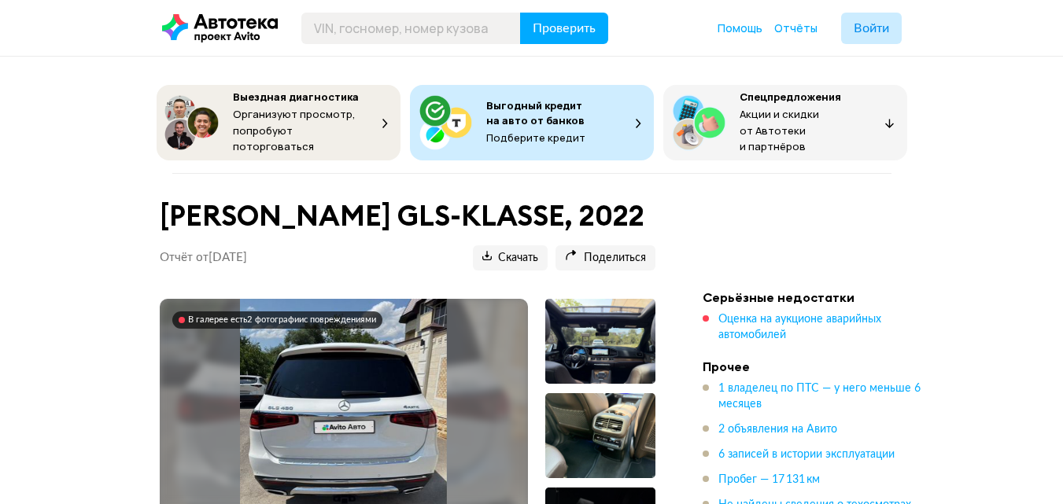
scroll to position [79, 0]
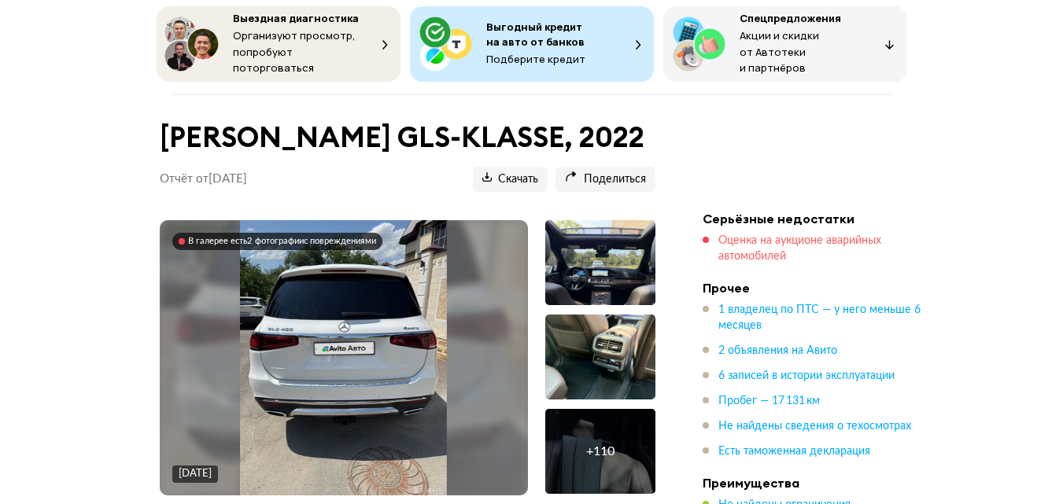
click at [755, 257] on span "Оценка на аукционе аварийных автомобилей" at bounding box center [799, 248] width 163 height 27
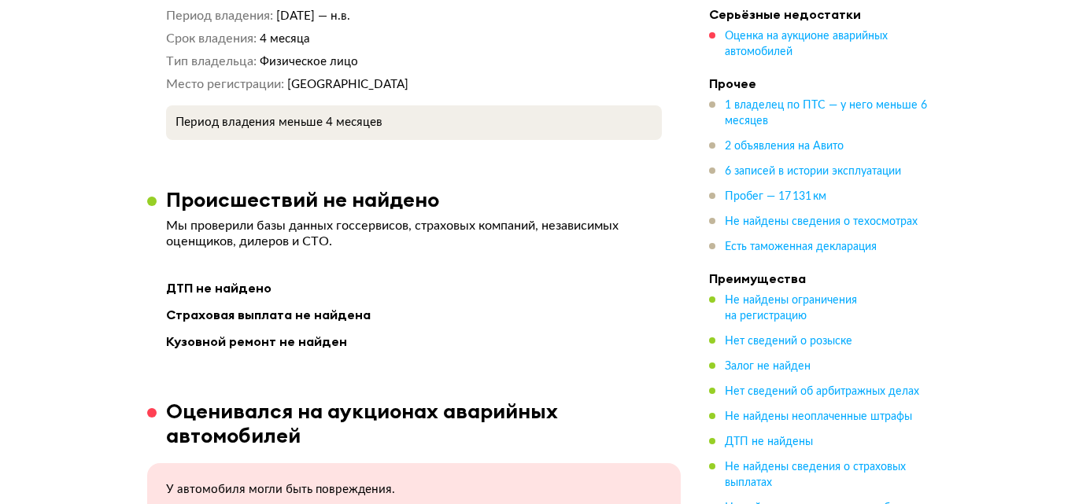
scroll to position [2178, 0]
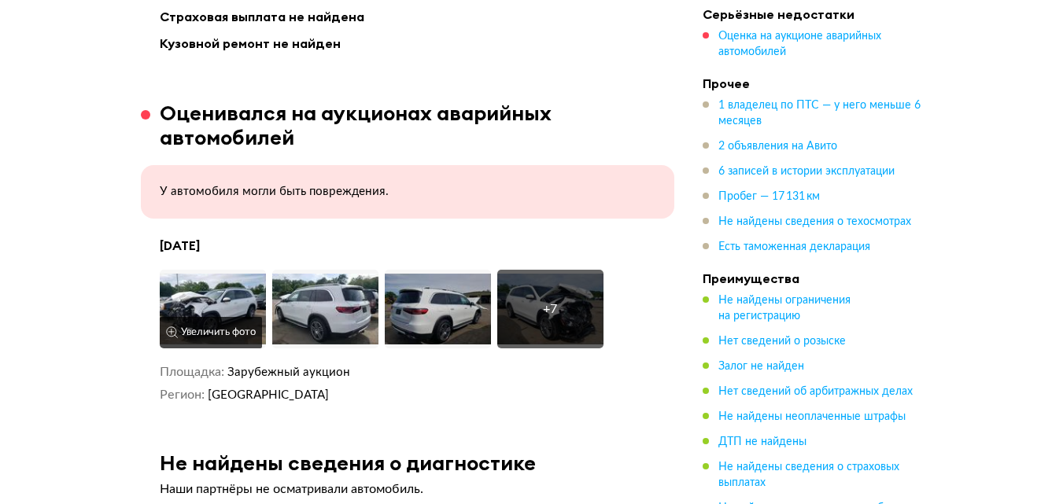
click at [205, 272] on img at bounding box center [213, 309] width 106 height 79
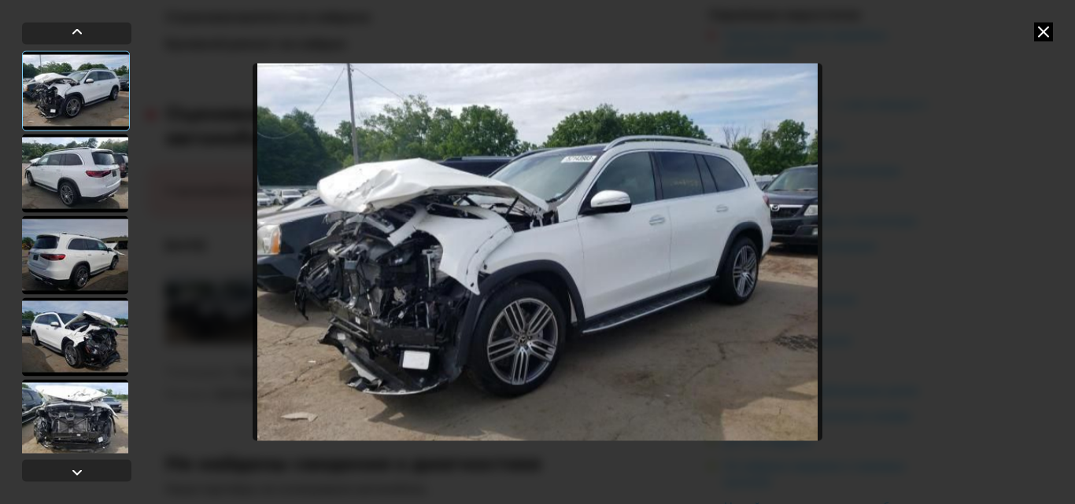
click at [394, 258] on img "Go to Slide 1" at bounding box center [538, 252] width 570 height 378
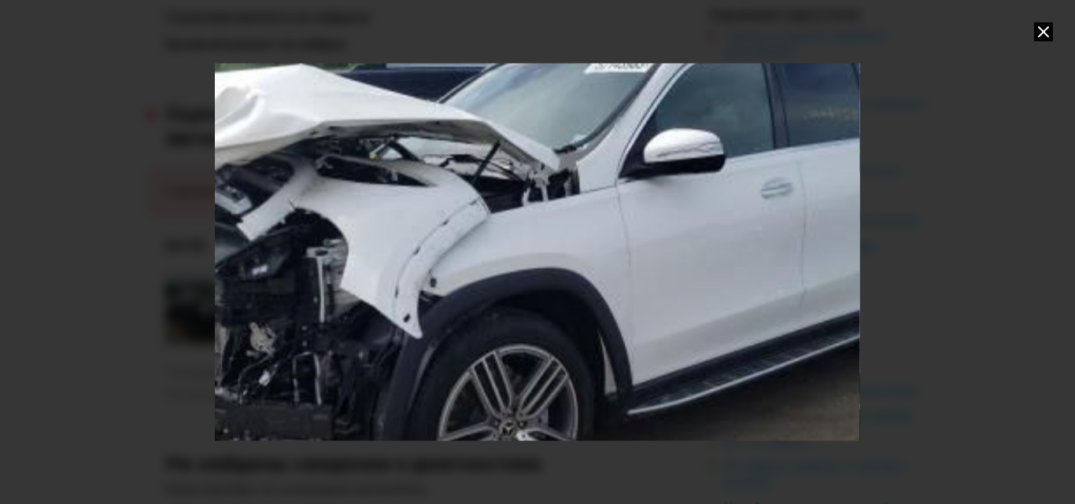
click at [396, 258] on div "Go to Slide 1" at bounding box center [536, 252] width 1289 height 757
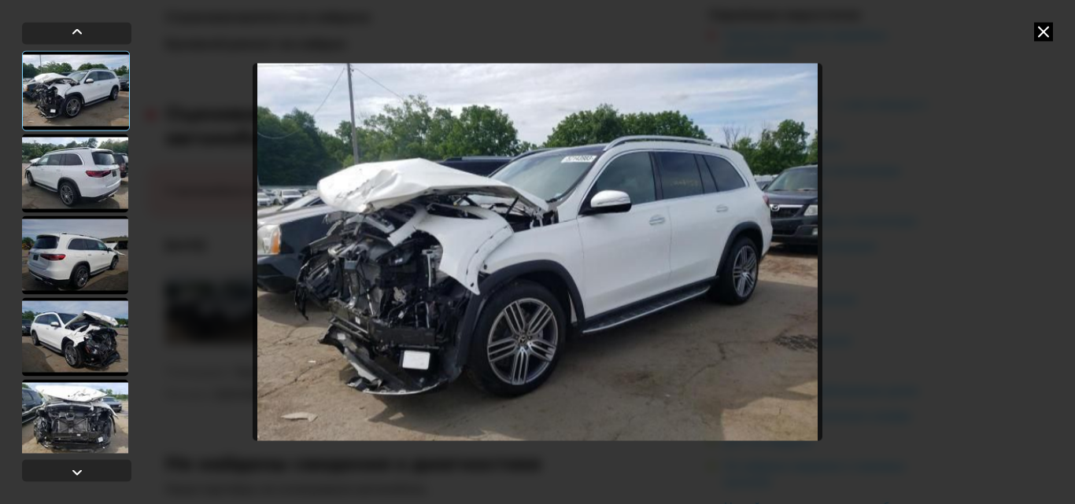
click at [101, 363] on div at bounding box center [75, 336] width 106 height 79
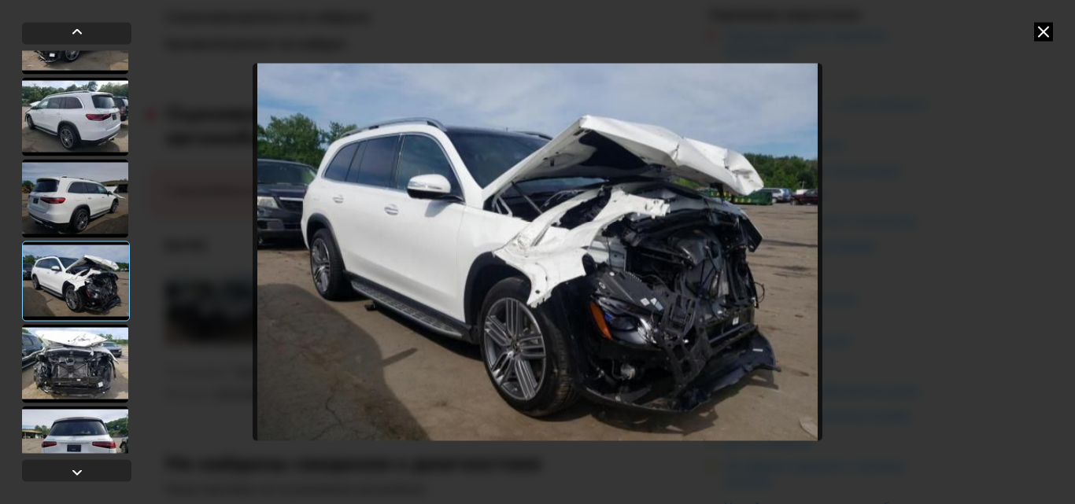
scroll to position [79, 0]
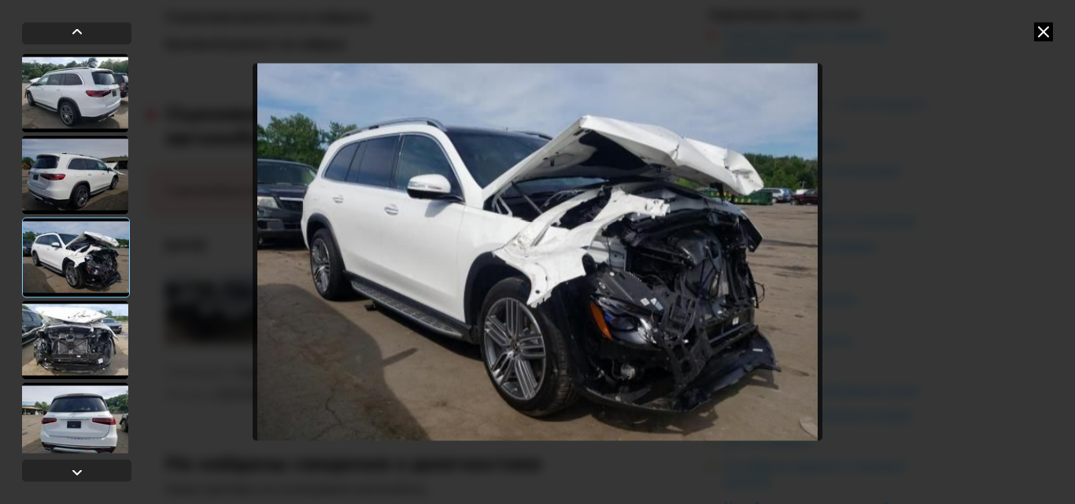
click at [94, 330] on div at bounding box center [75, 340] width 106 height 79
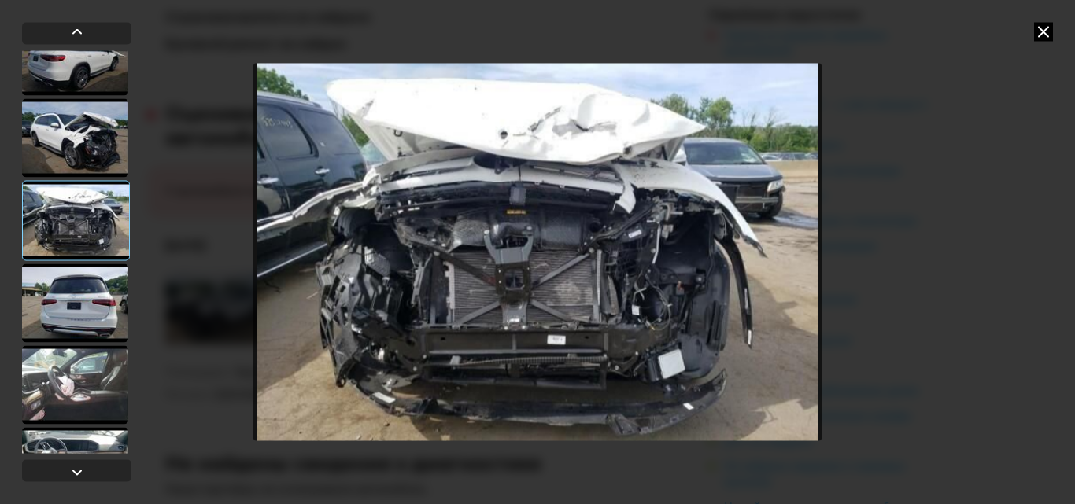
scroll to position [236, 0]
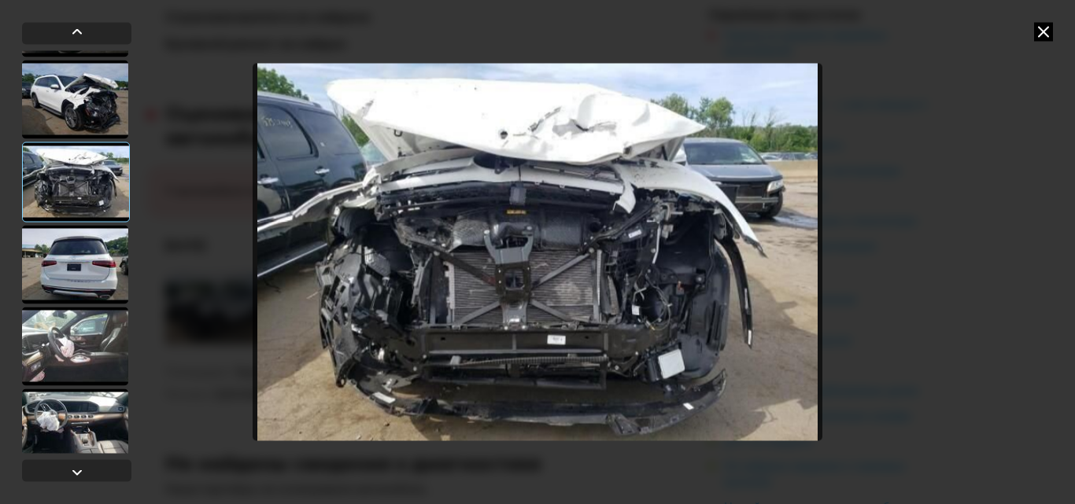
click at [94, 330] on div at bounding box center [75, 346] width 106 height 79
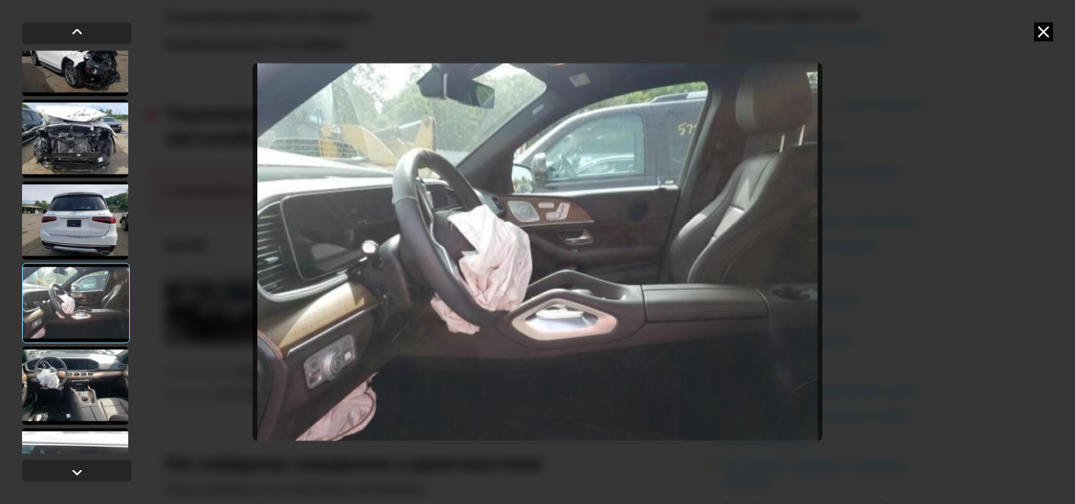
scroll to position [315, 0]
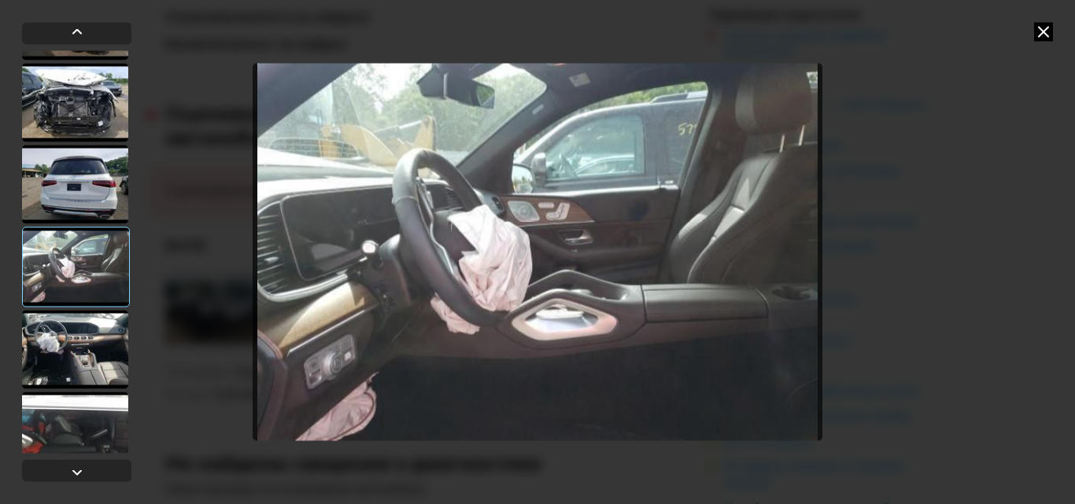
click at [94, 332] on div at bounding box center [75, 349] width 106 height 79
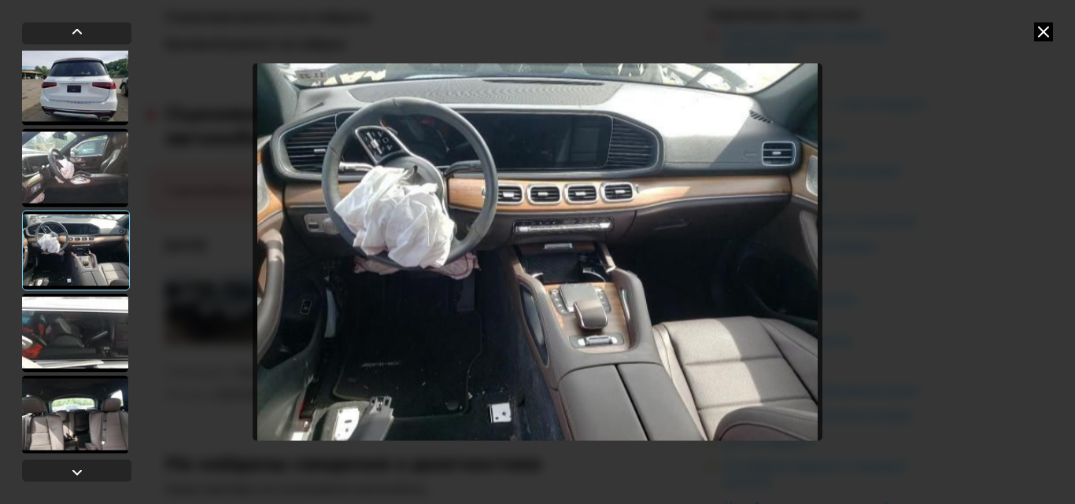
scroll to position [416, 0]
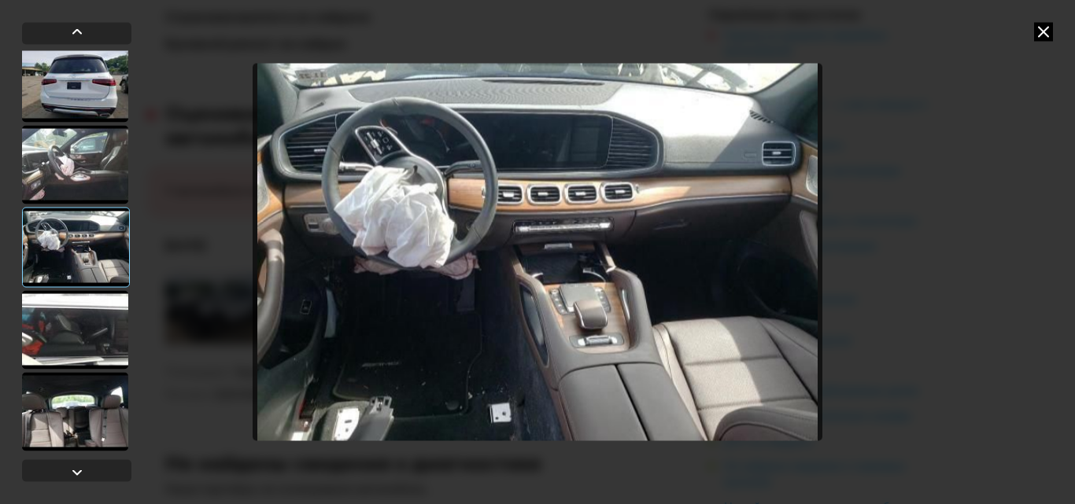
click at [94, 331] on div at bounding box center [75, 329] width 106 height 79
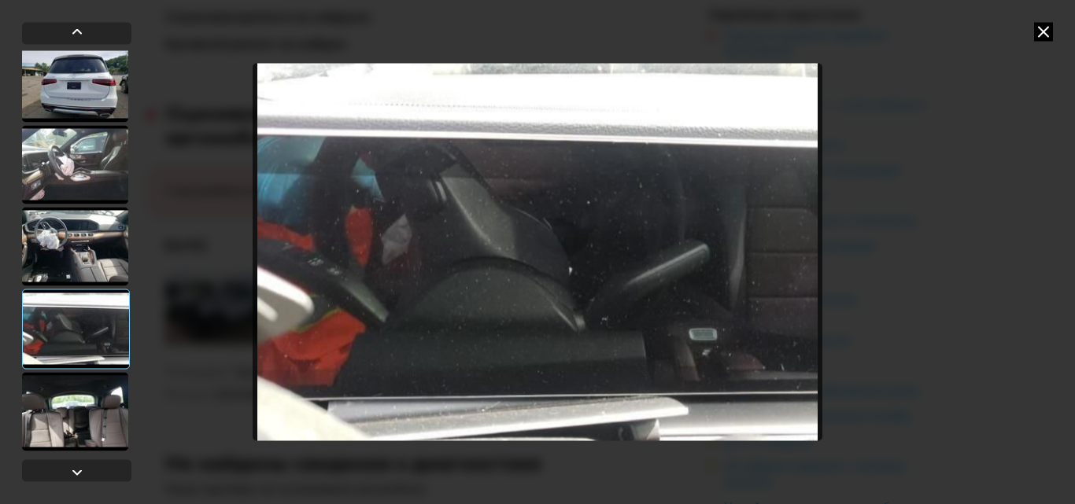
click at [94, 395] on div at bounding box center [75, 411] width 106 height 79
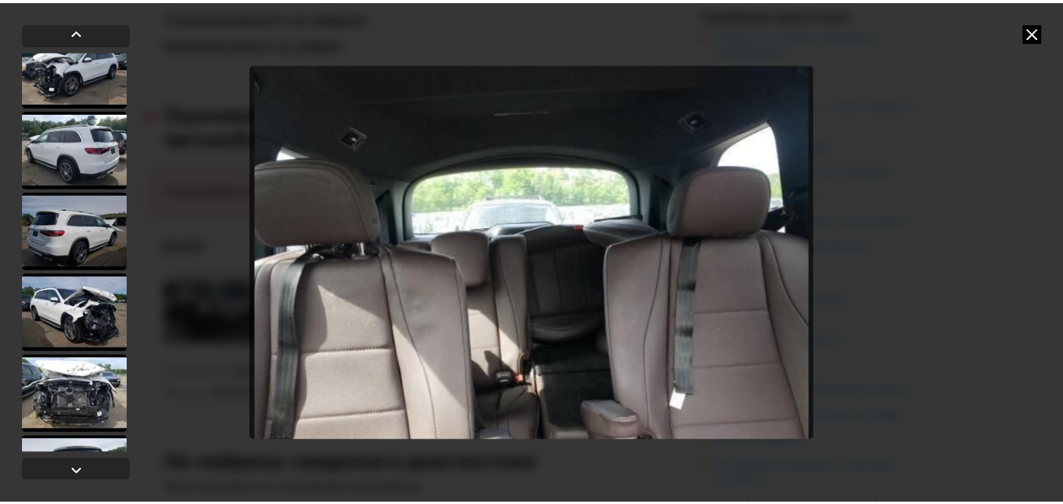
scroll to position [0, 0]
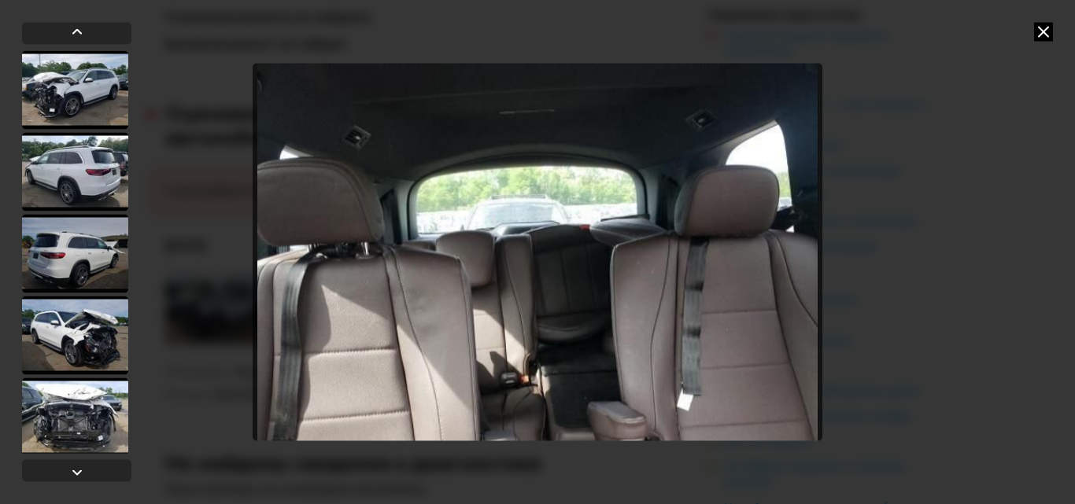
click at [89, 328] on div at bounding box center [75, 335] width 106 height 79
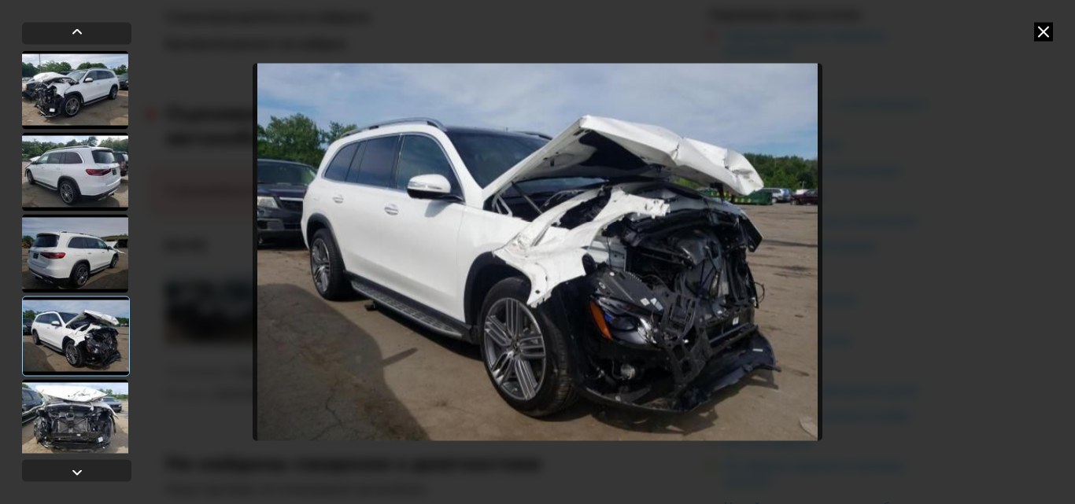
click at [98, 409] on div at bounding box center [75, 418] width 106 height 79
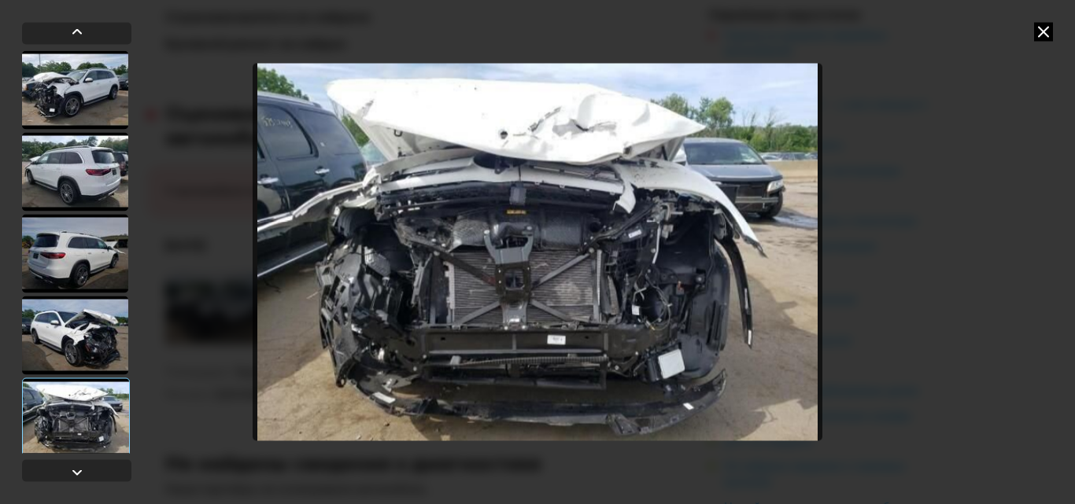
click at [510, 367] on img "Go to Slide 5" at bounding box center [538, 252] width 570 height 378
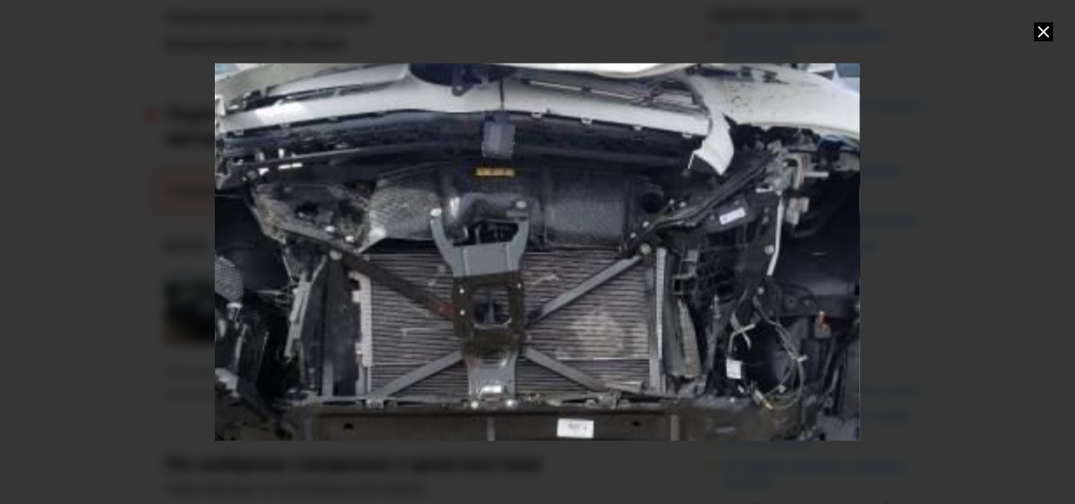
click at [510, 367] on div "Go to Slide 5" at bounding box center [536, 252] width 1289 height 757
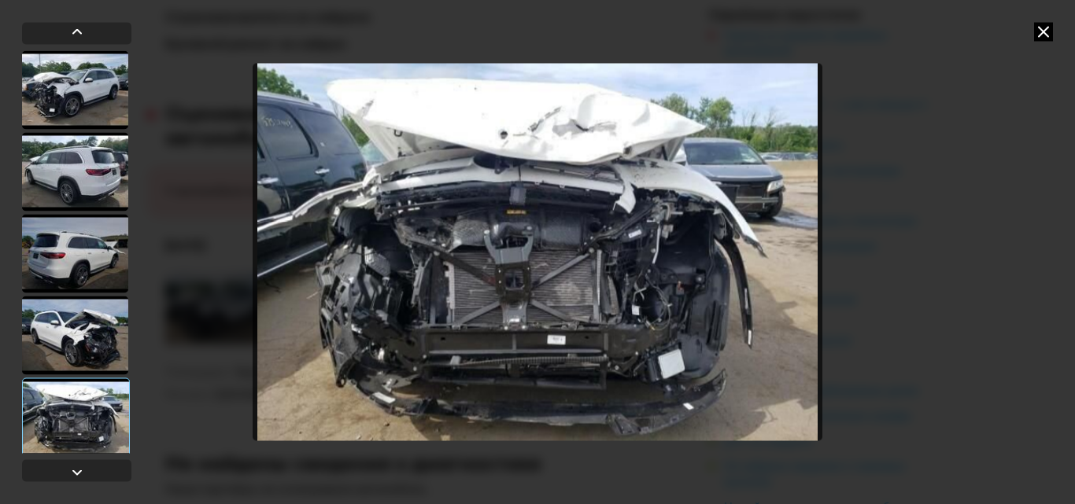
click at [510, 367] on img "Go to Slide 5" at bounding box center [538, 252] width 570 height 378
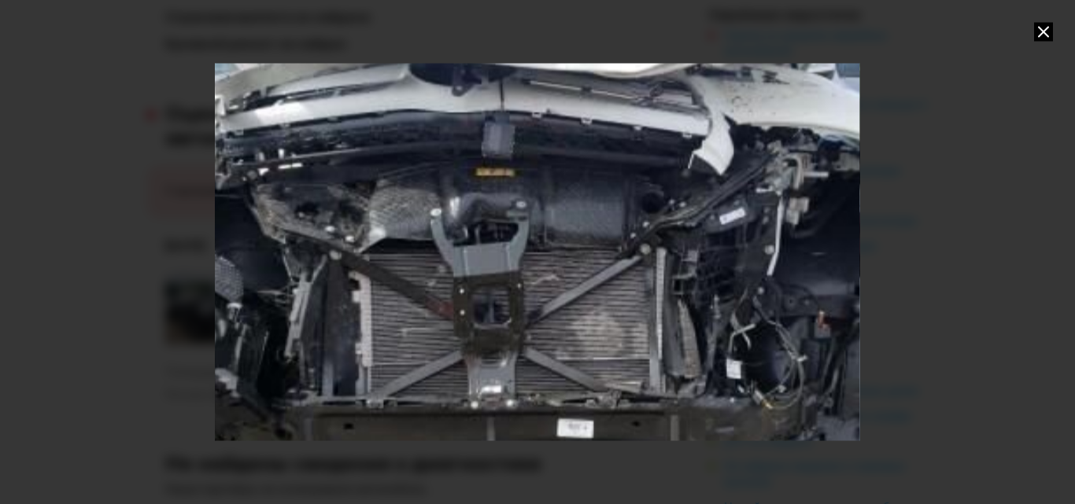
click at [769, 294] on div "Go to Slide 5" at bounding box center [536, 252] width 1289 height 757
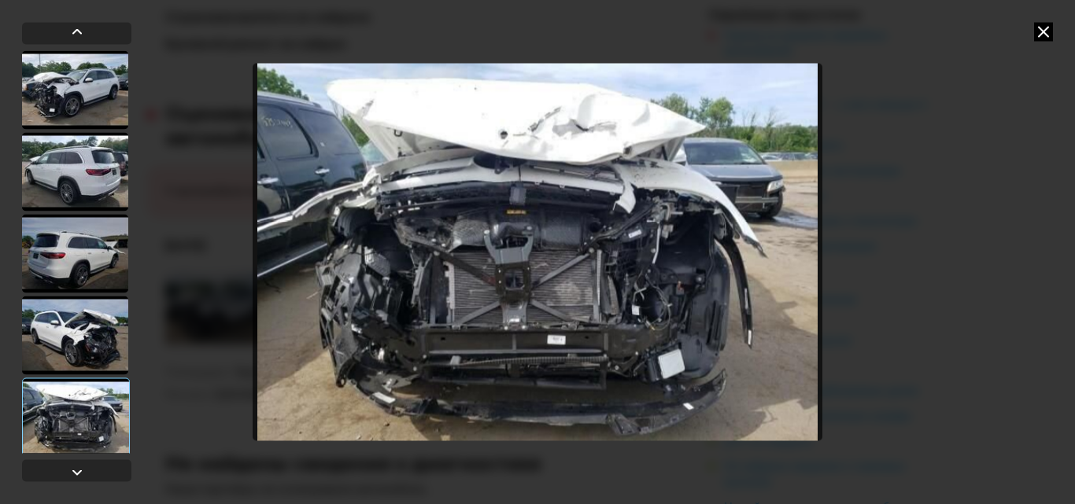
click at [1047, 28] on icon at bounding box center [1043, 31] width 19 height 19
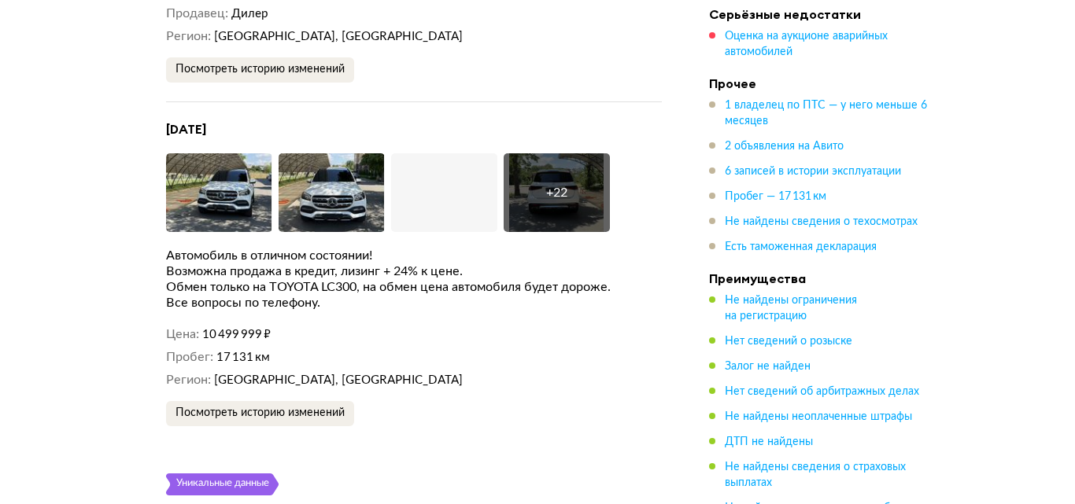
scroll to position [3383, 0]
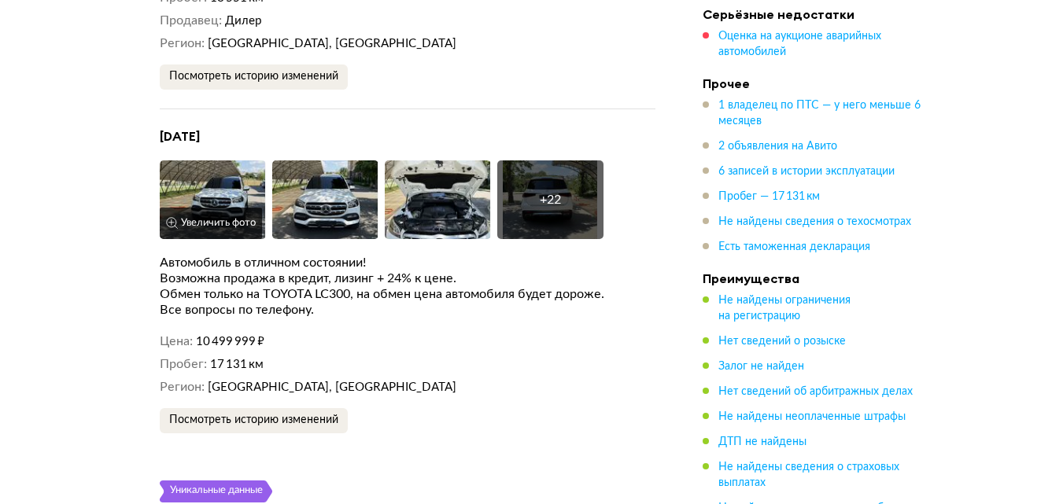
click at [238, 160] on img at bounding box center [213, 199] width 106 height 79
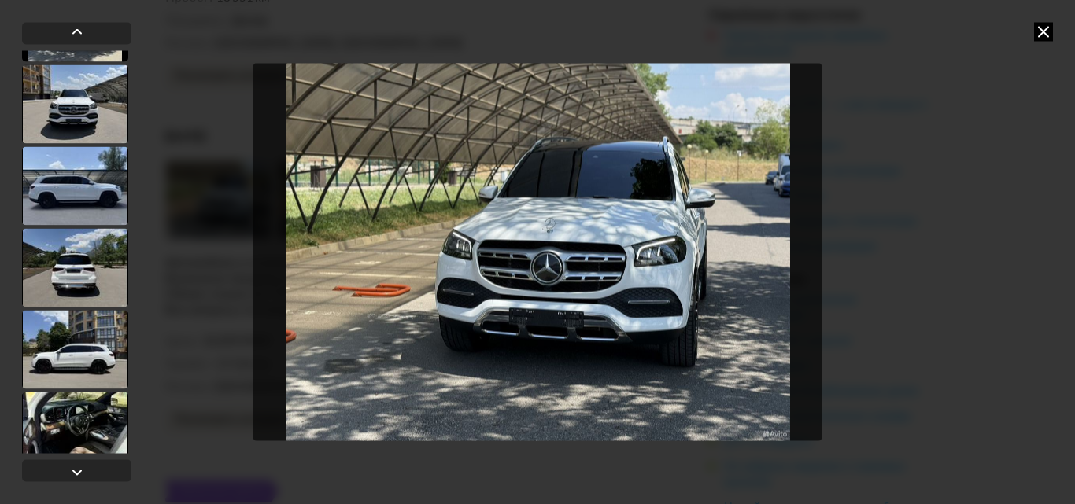
scroll to position [551, 0]
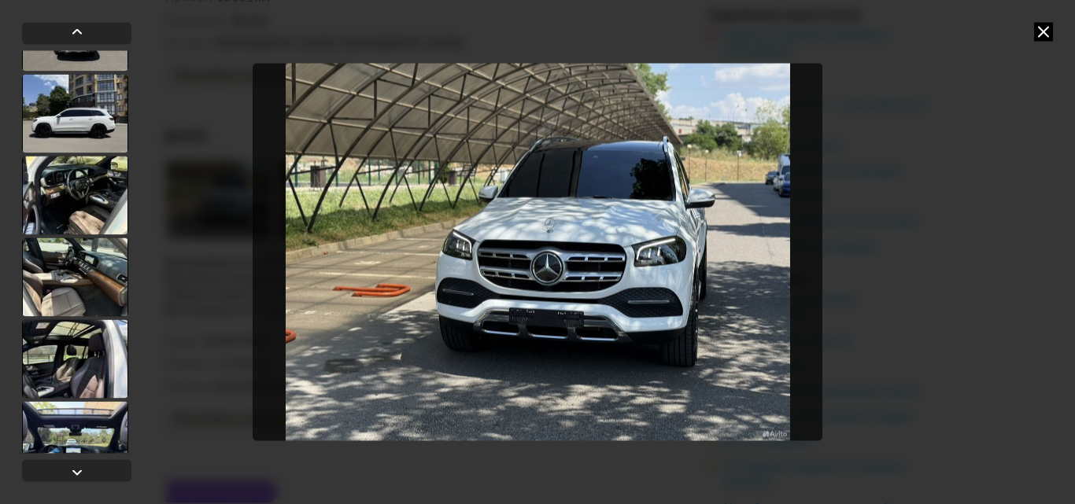
click at [79, 267] on div at bounding box center [75, 277] width 106 height 79
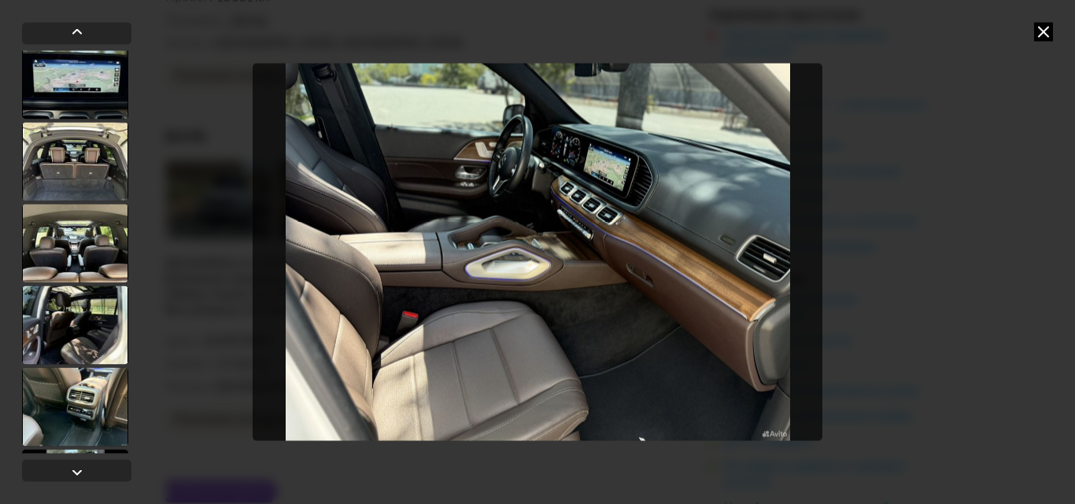
scroll to position [1178, 0]
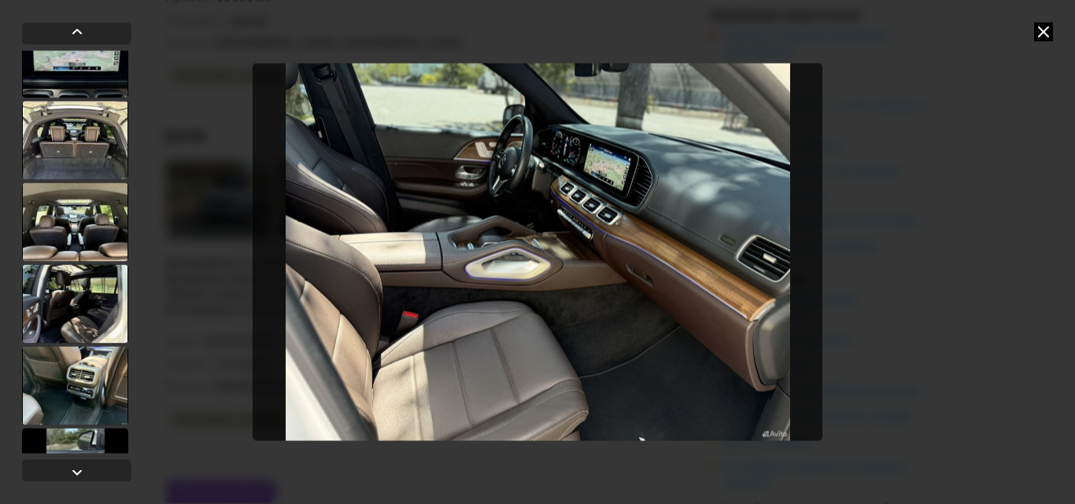
click at [94, 236] on div at bounding box center [75, 222] width 106 height 79
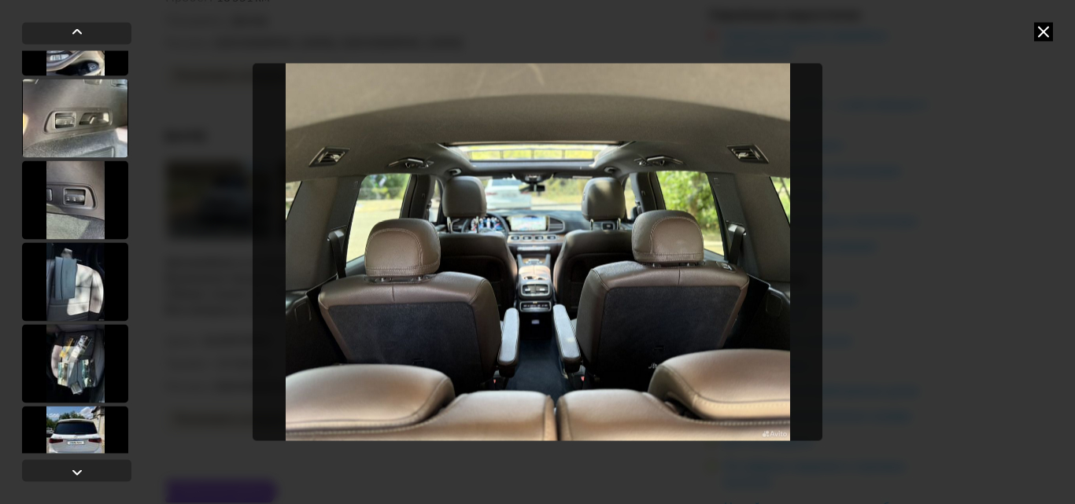
scroll to position [1643, 0]
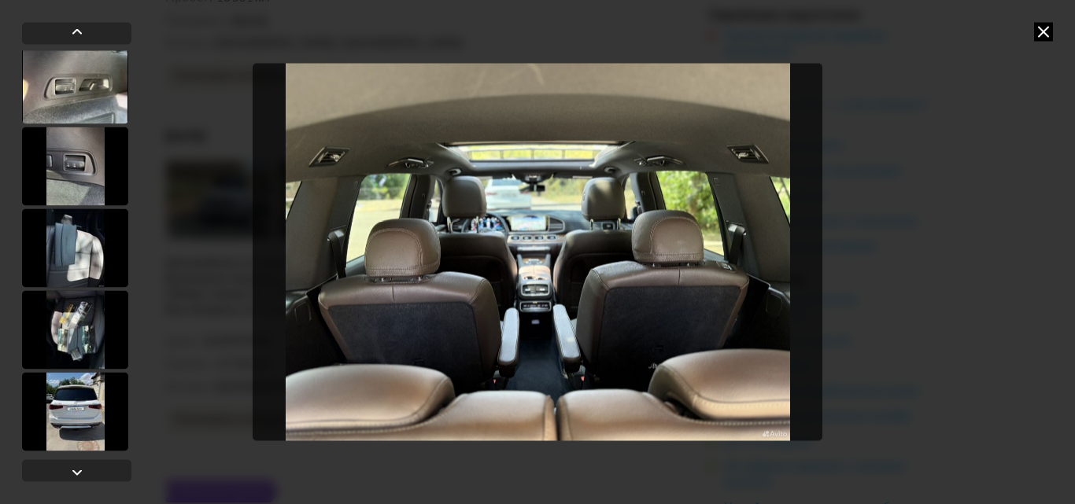
click at [90, 249] on div at bounding box center [75, 247] width 106 height 79
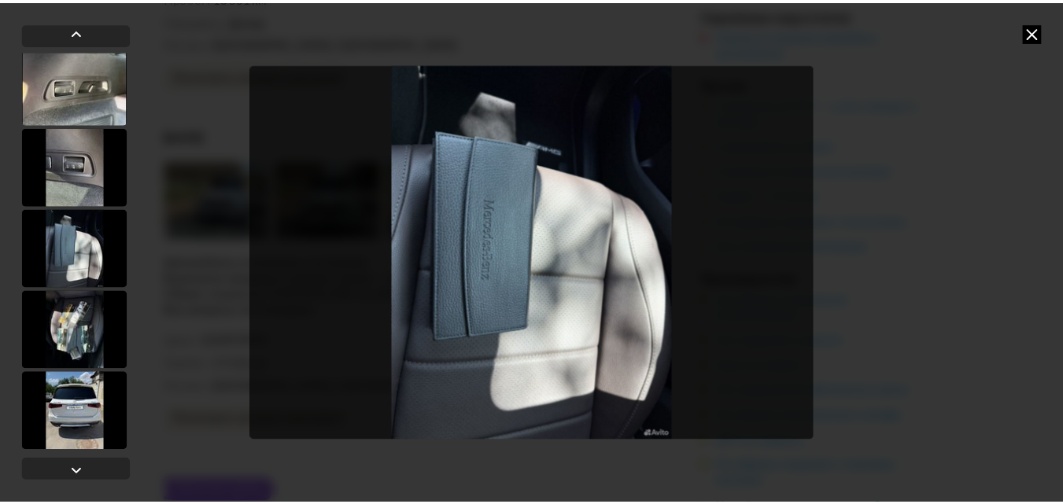
scroll to position [1642, 0]
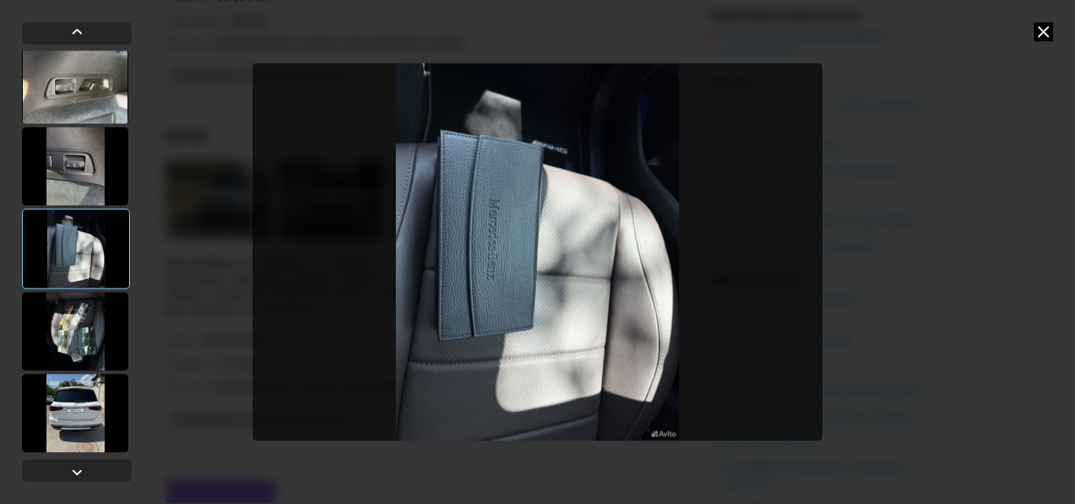
click at [1042, 36] on icon at bounding box center [1043, 31] width 19 height 19
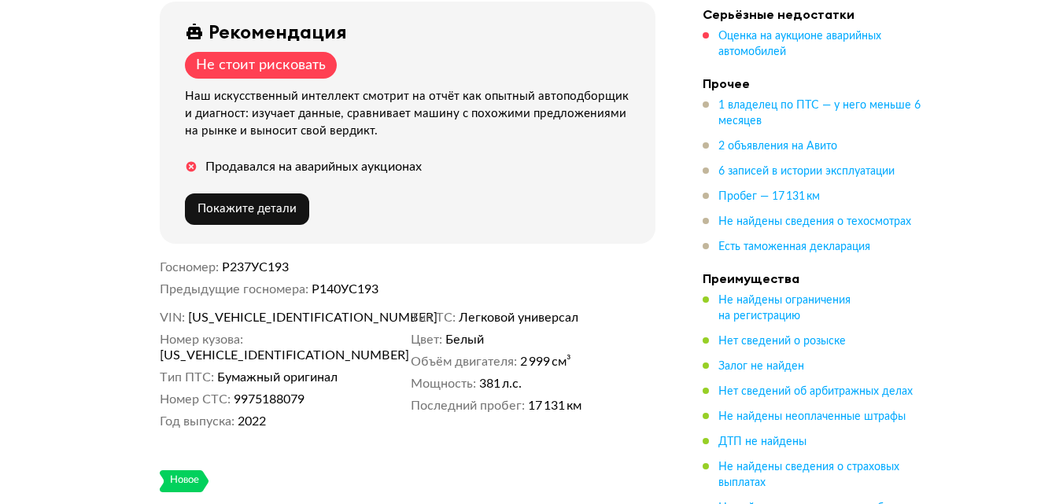
scroll to position [0, 0]
